Goal: Transaction & Acquisition: Purchase product/service

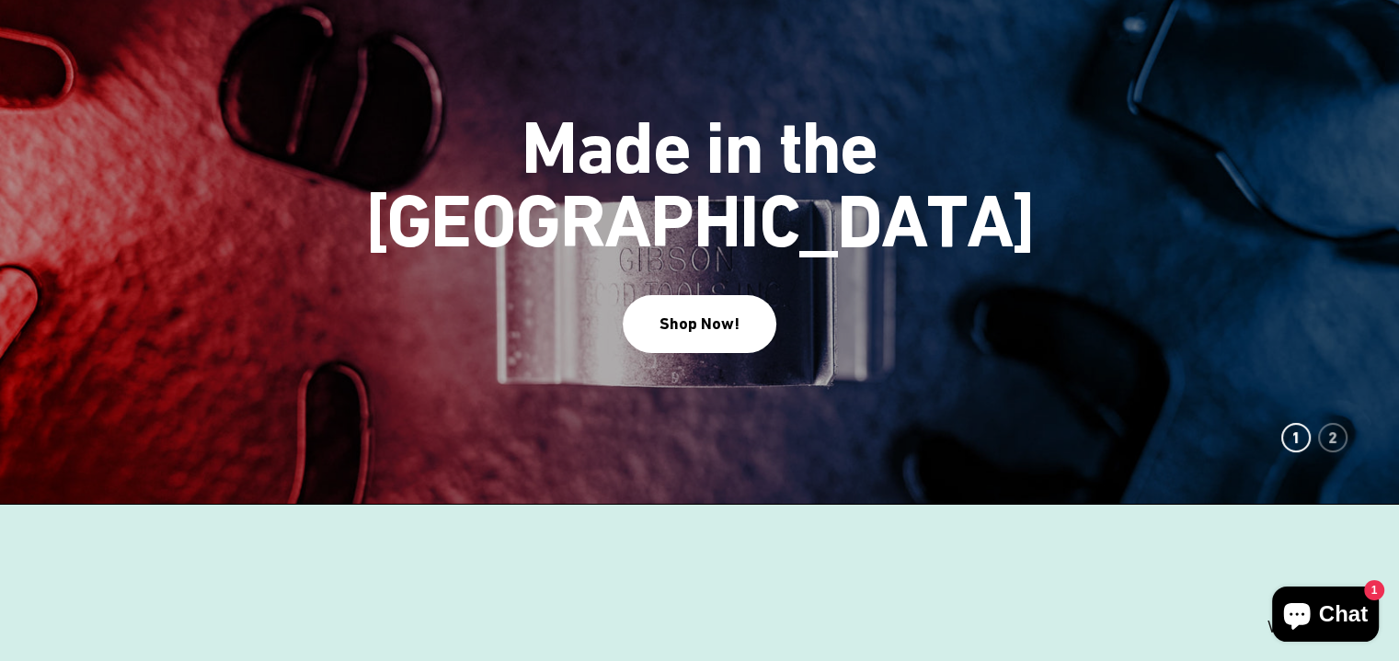
scroll to position [276, 0]
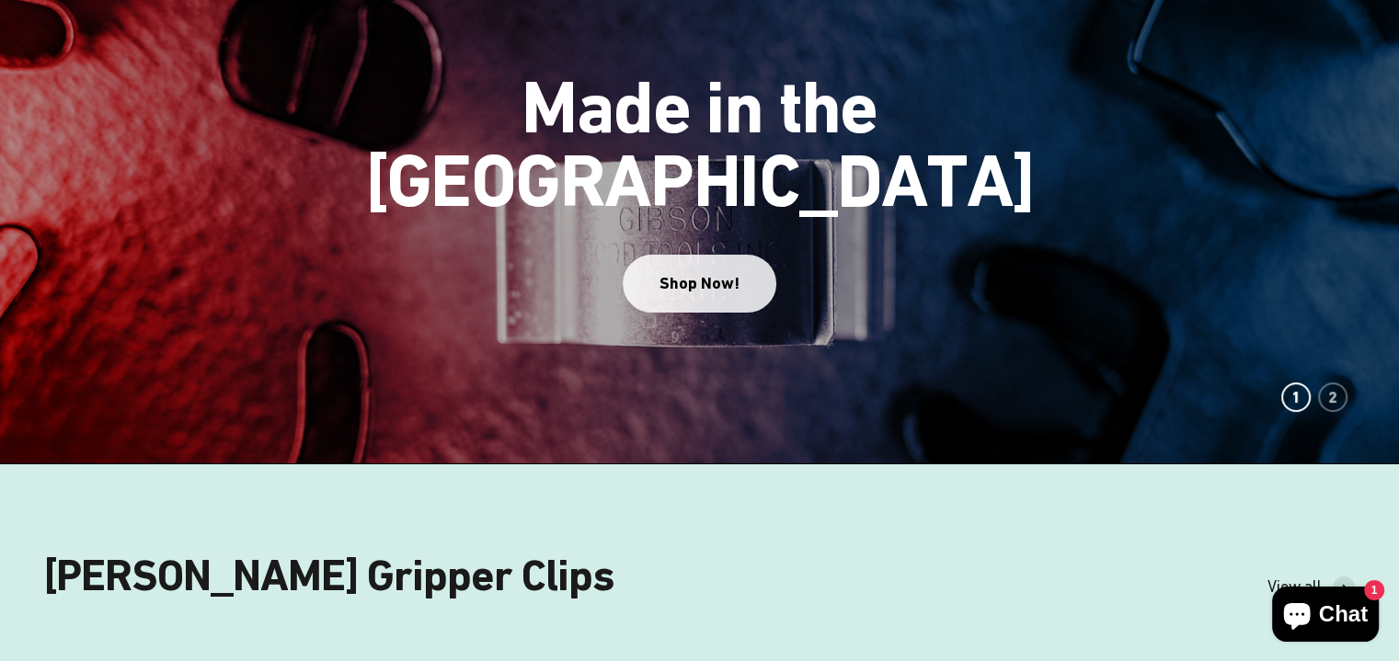
click at [702, 270] on div "Shop Now!" at bounding box center [699, 283] width 80 height 27
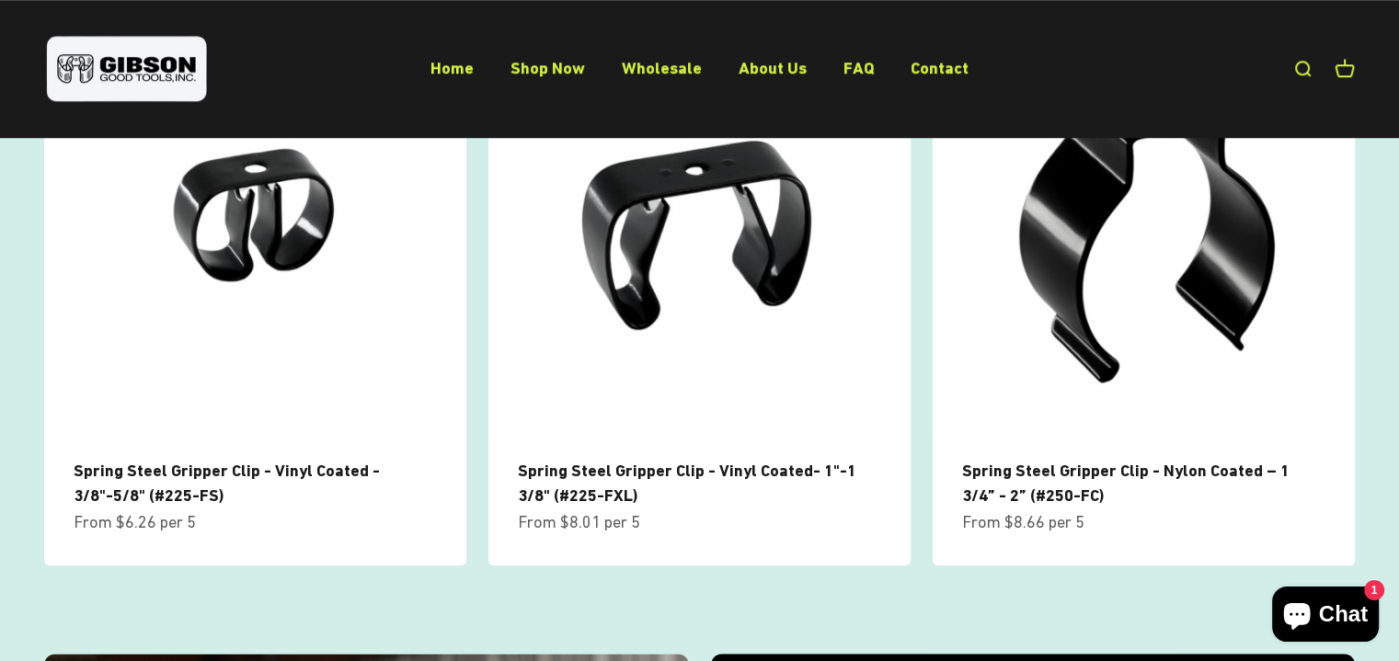
scroll to position [1471, 0]
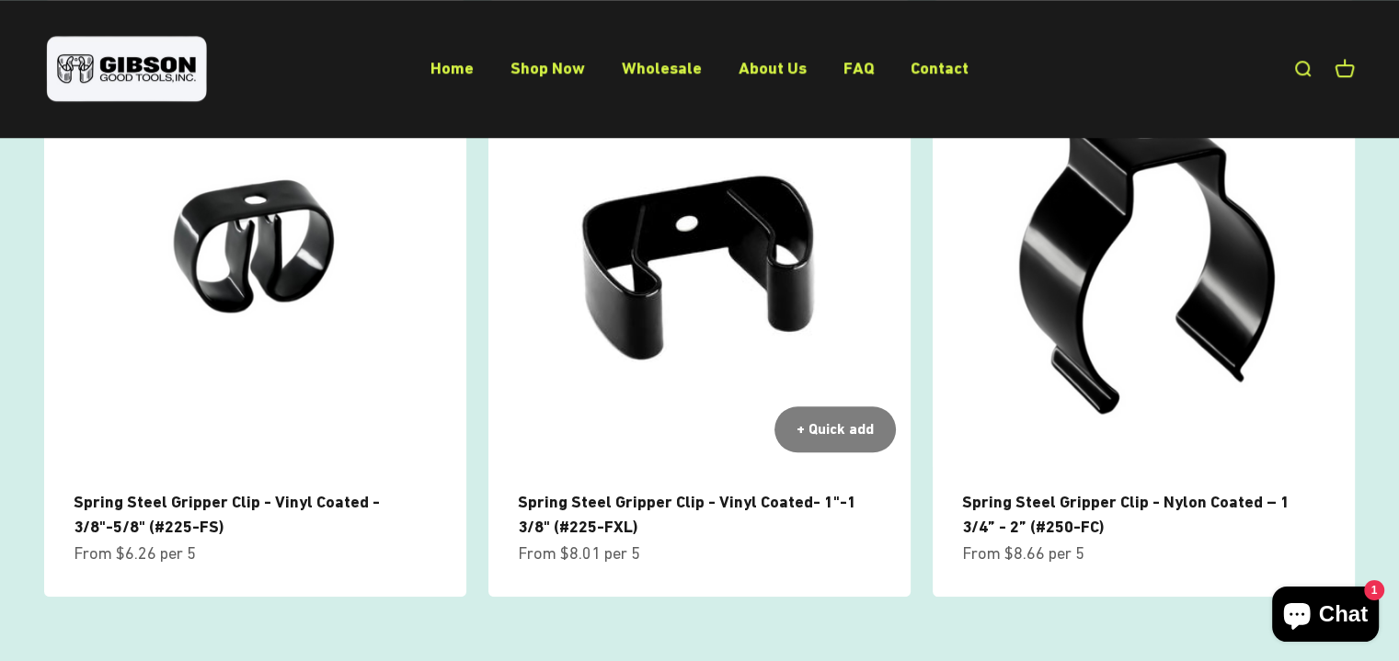
click at [624, 268] on img at bounding box center [699, 256] width 422 height 422
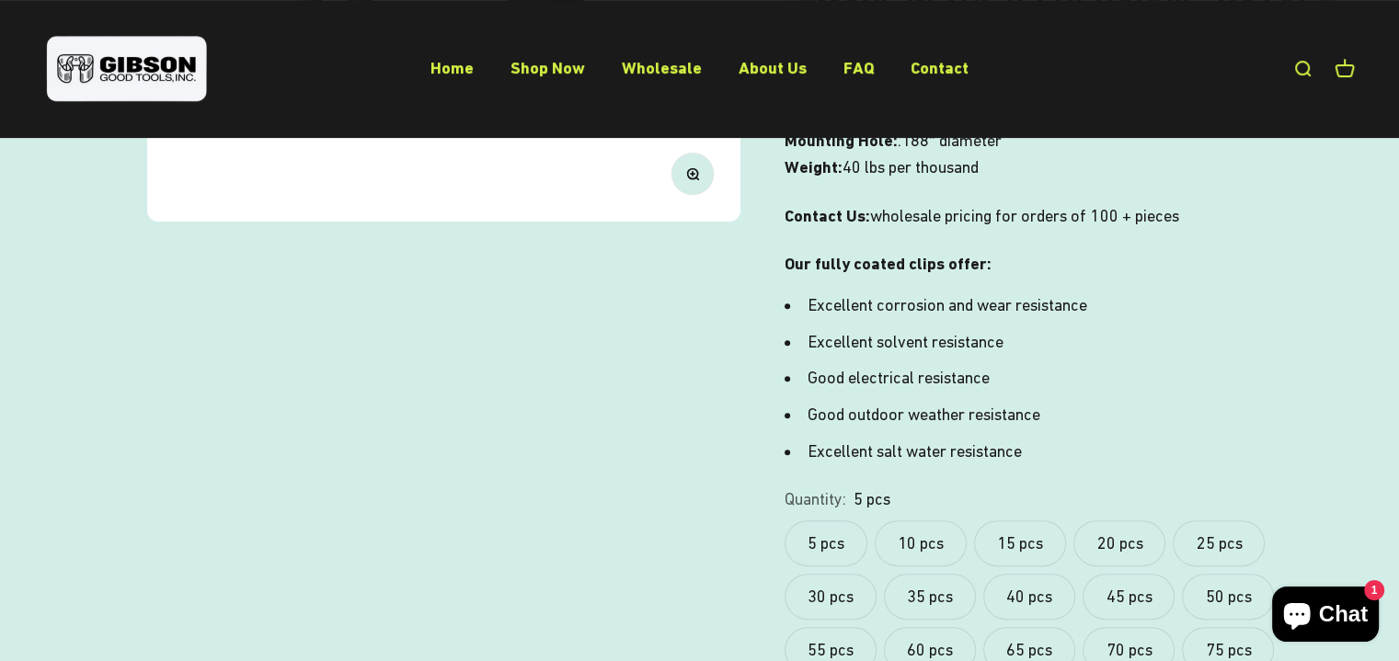
scroll to position [644, 0]
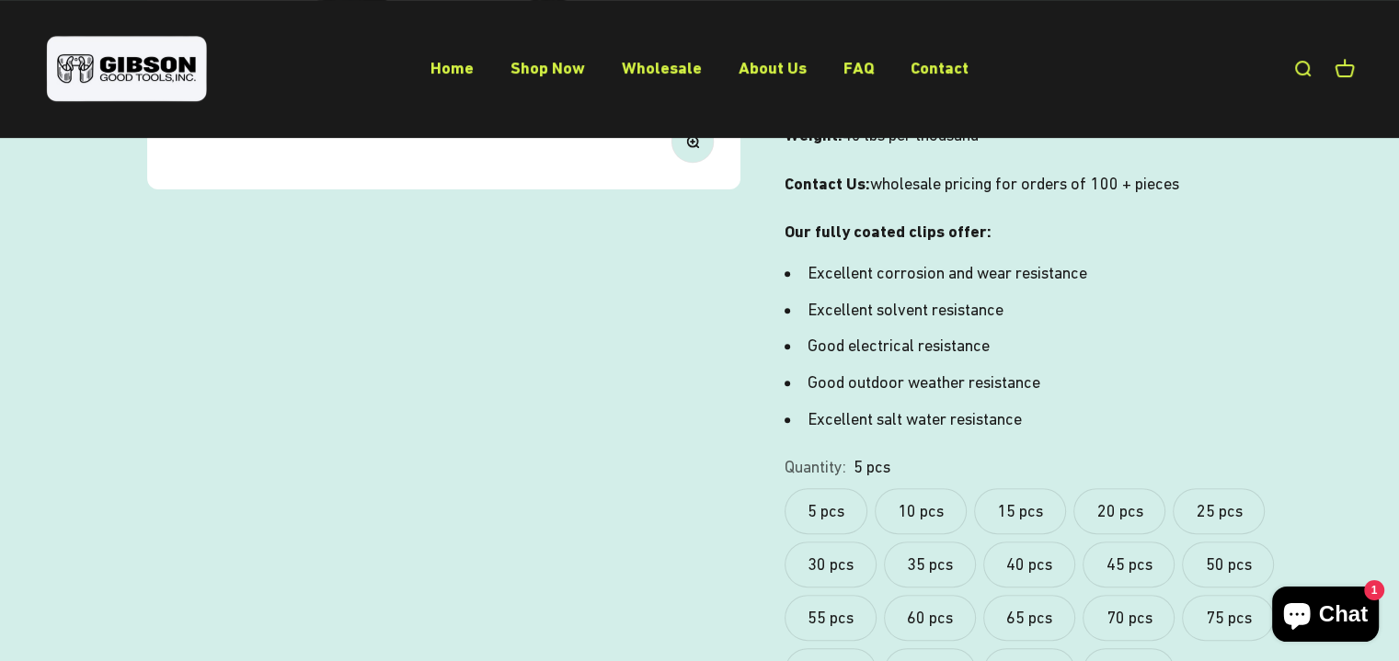
click at [926, 488] on label "10 pcs" at bounding box center [921, 511] width 92 height 46
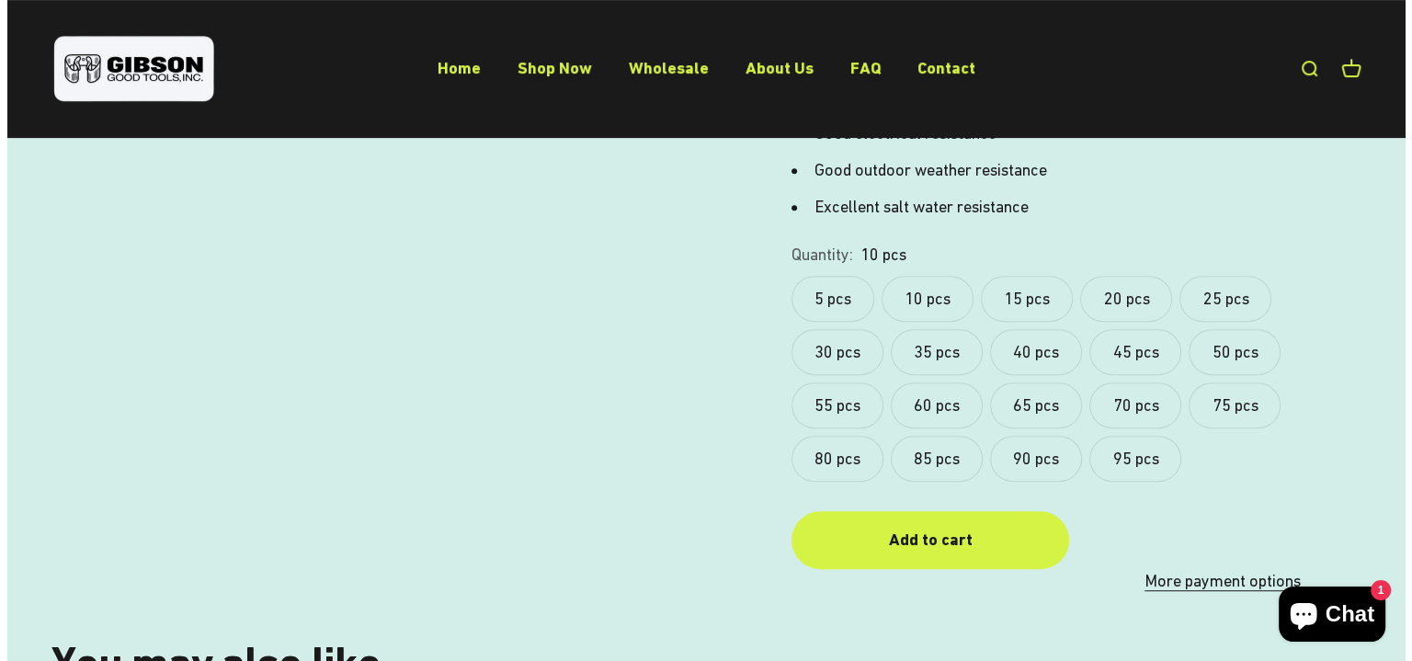
scroll to position [960, 0]
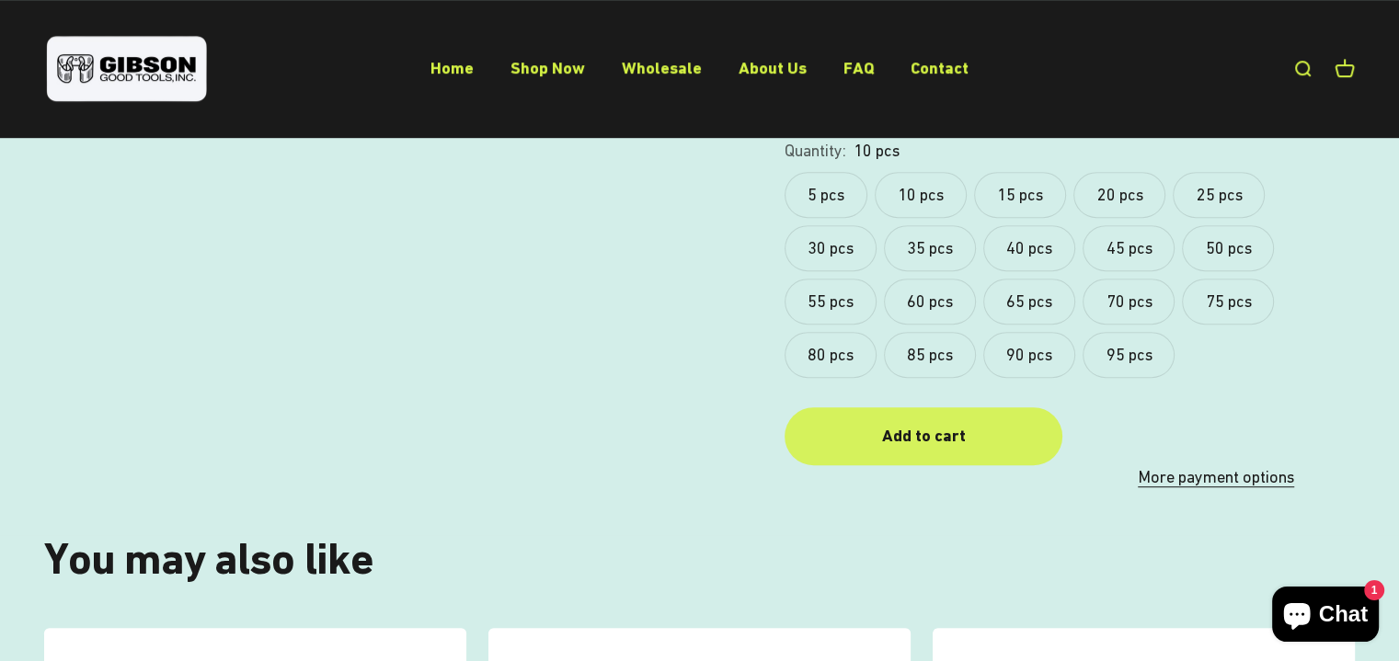
click at [992, 423] on div "Add to cart" at bounding box center [923, 436] width 204 height 27
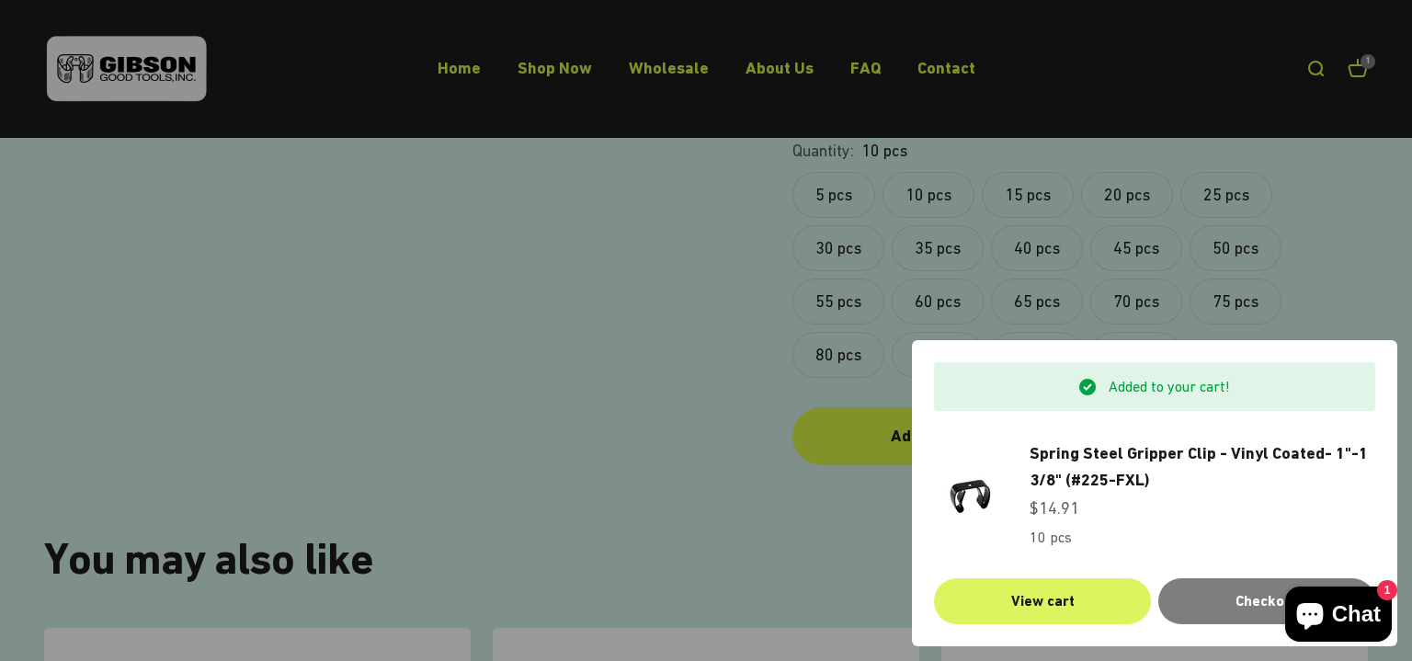
click at [1093, 602] on link "View cart" at bounding box center [1042, 601] width 217 height 46
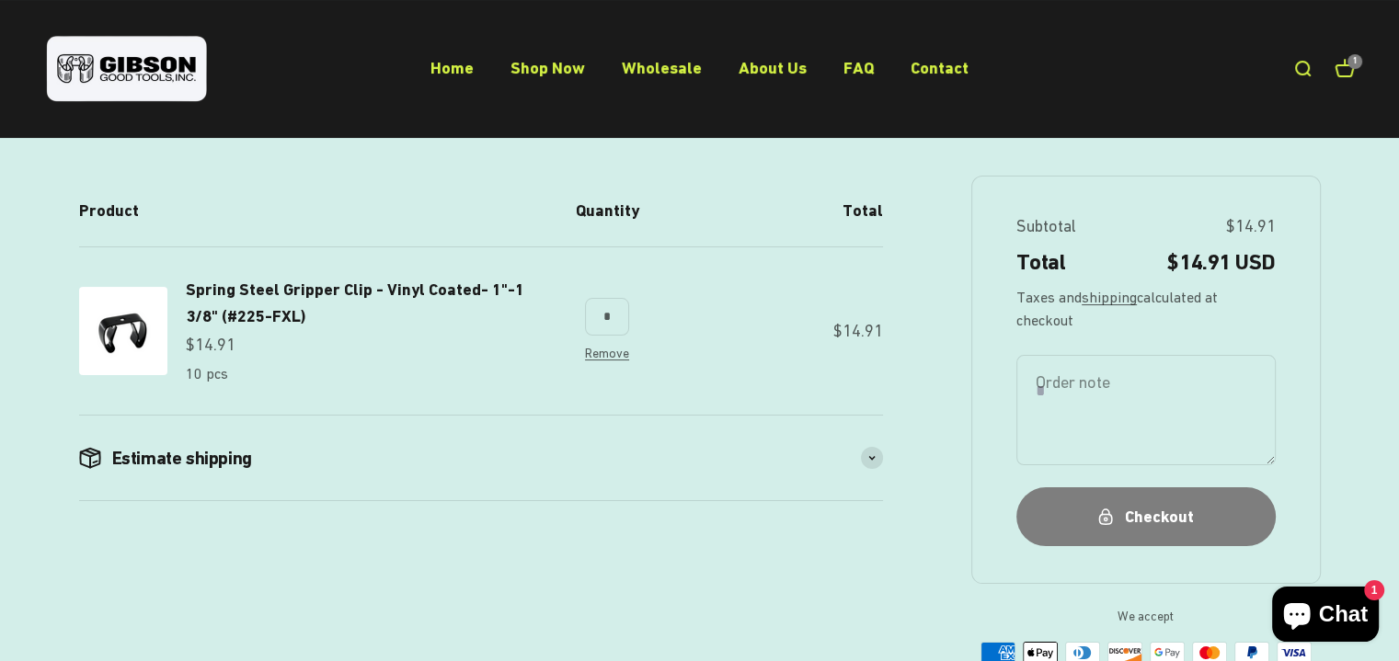
scroll to position [184, 0]
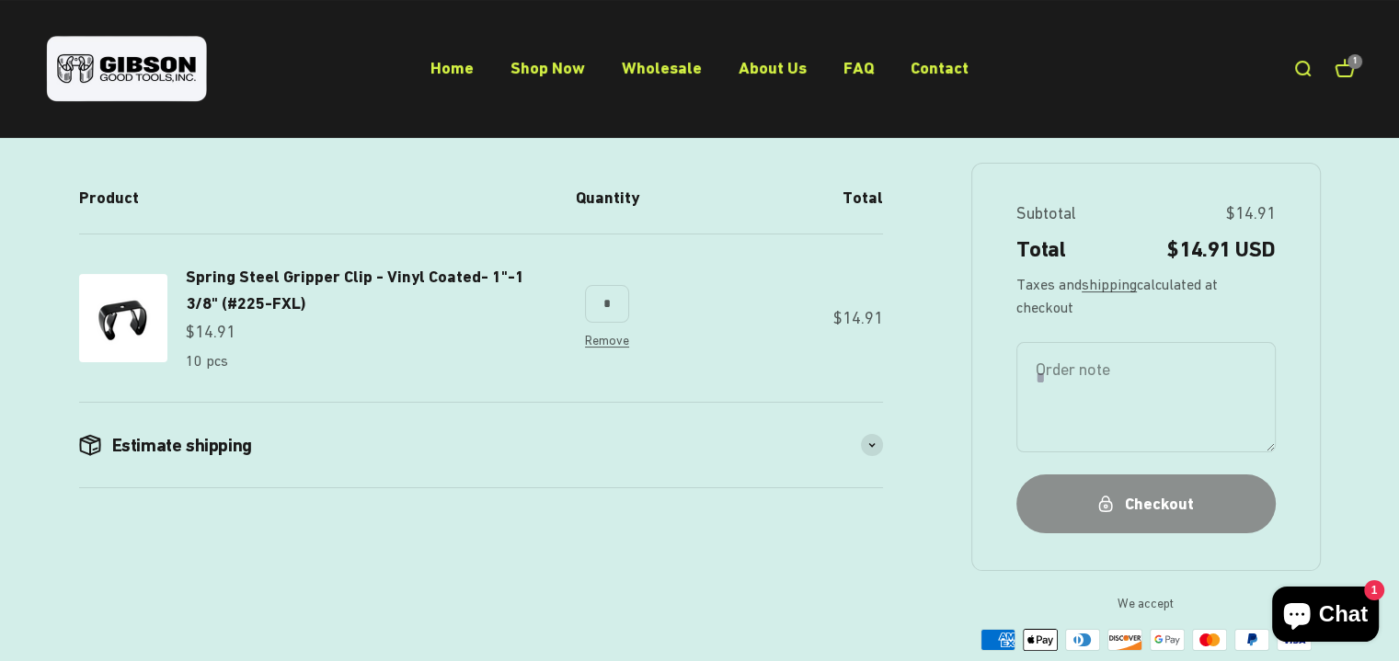
click at [1183, 490] on button "Checkout" at bounding box center [1145, 503] width 259 height 58
